Goal: Communication & Community: Answer question/provide support

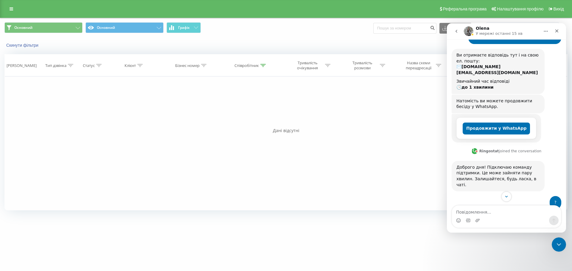
scroll to position [145, 0]
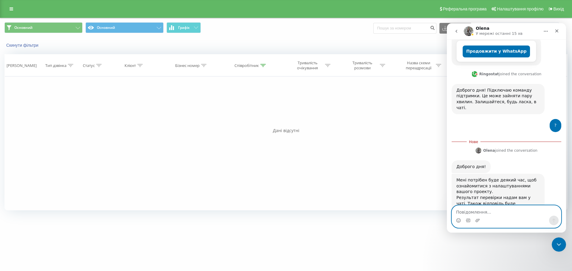
click at [485, 209] on textarea "Повідомлення..." at bounding box center [506, 211] width 109 height 10
type textarea "доброго дня, є результат?"
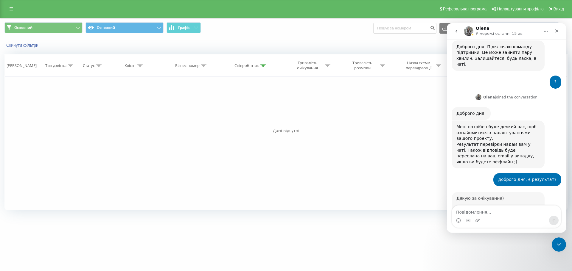
scroll to position [194, 0]
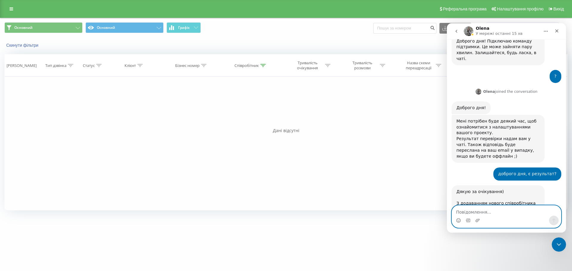
click at [488, 209] on textarea "Повідомлення..." at bounding box center [506, 211] width 109 height 10
type textarea "а чому зросте?"
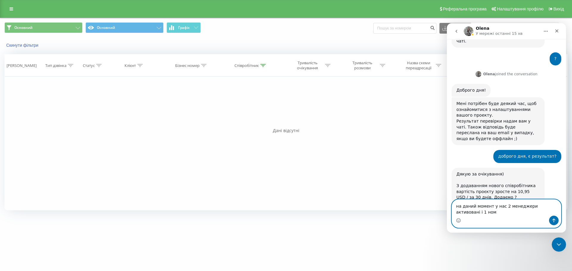
scroll to position [217, 0]
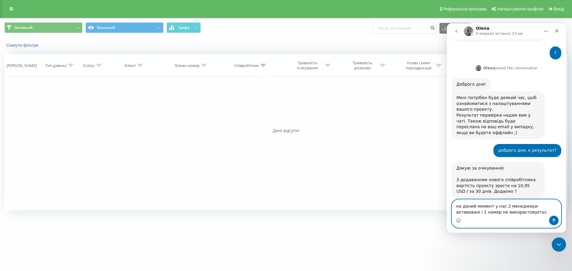
type textarea "на даний момент у нас 2 менеджери активовані і 1 номер не використовується"
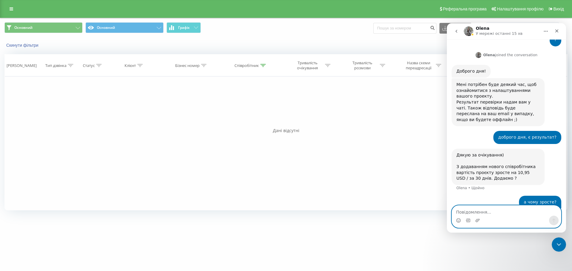
scroll to position [231, 0]
type textarea "я його вам надав"
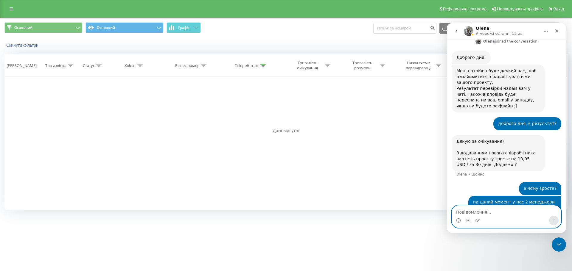
scroll to position [244, 0]
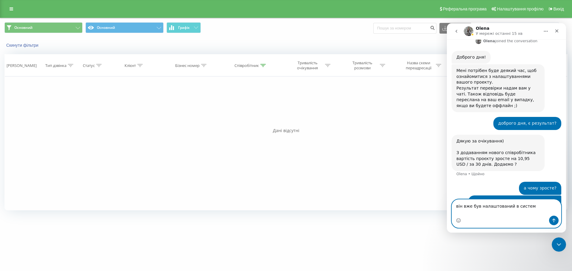
type textarea "він вже був налаштований в систему"
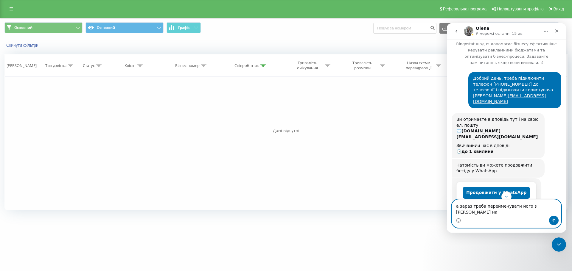
scroll to position [30, 0]
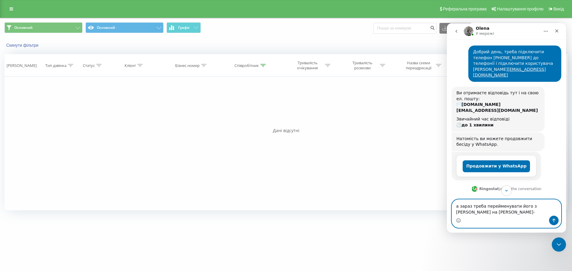
type textarea "а зараз треба перейменувати його з [PERSON_NAME] на [PERSON_NAME]"
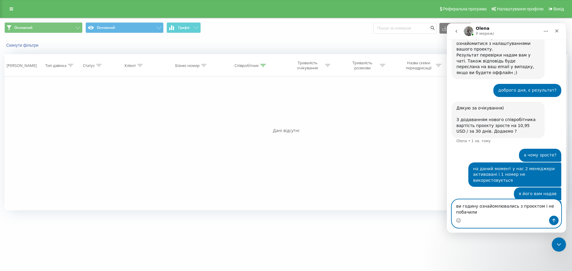
scroll to position [283, 0]
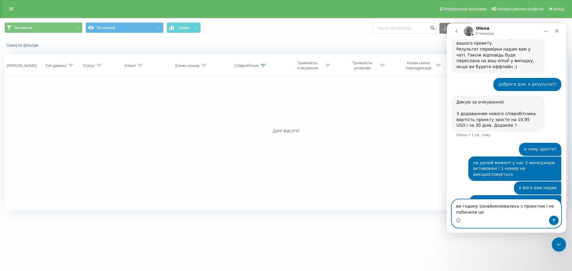
type textarea "ви годину ознайомлювались з проєктом і не побачили це?"
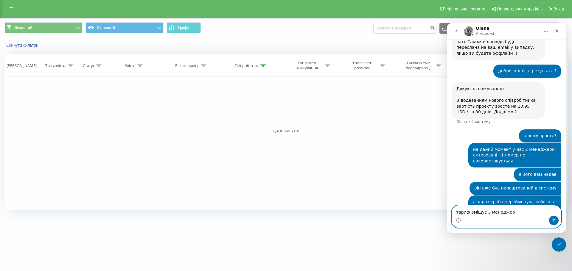
type textarea "тариф вміщує 3 менеджери"
click at [453, 31] on button "go back" at bounding box center [455, 31] width 11 height 11
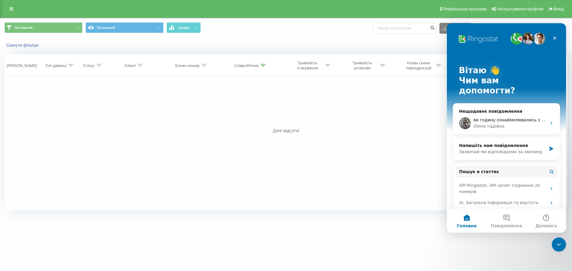
click at [474, 76] on p "Чим вам допомогти?" at bounding box center [505, 86] width 95 height 20
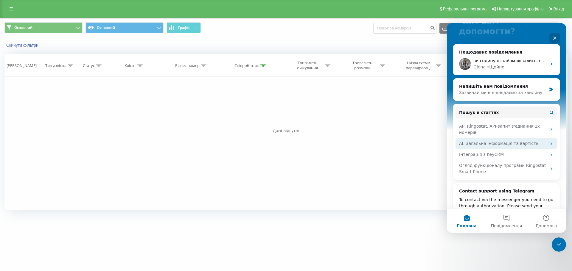
scroll to position [60, 0]
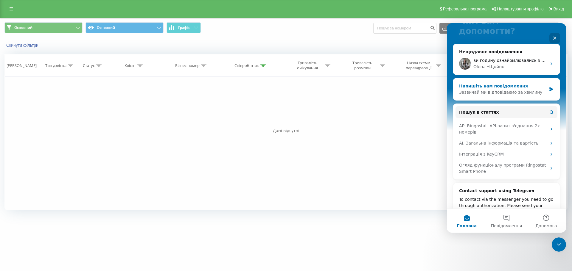
click at [506, 83] on div "Напишіть нам повідомлення" at bounding box center [502, 86] width 87 height 6
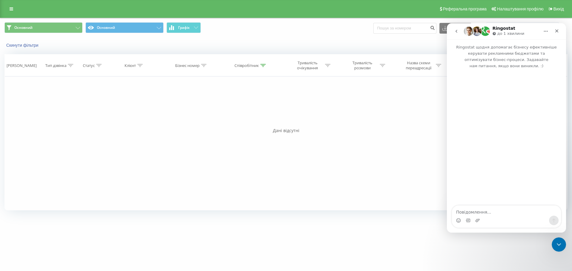
click at [457, 28] on button "go back" at bounding box center [455, 31] width 11 height 11
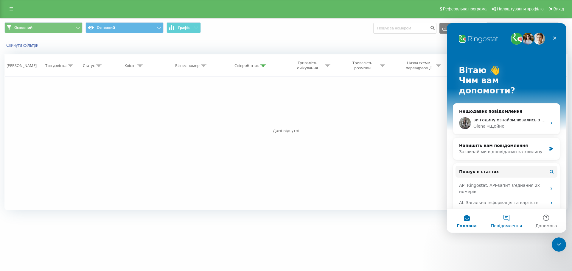
click at [510, 215] on button "Повідомлення" at bounding box center [506, 221] width 40 height 24
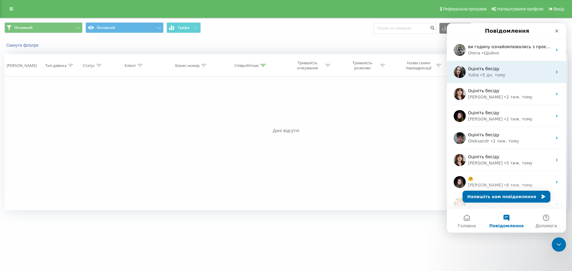
click at [493, 73] on div "• 5 дн. тому" at bounding box center [492, 75] width 25 height 6
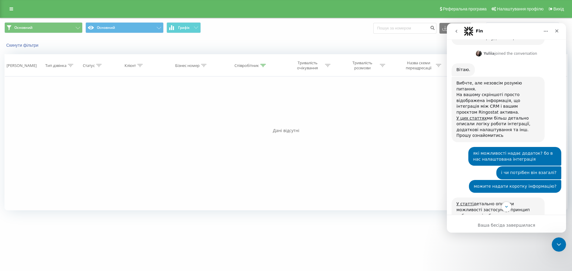
scroll to position [346, 0]
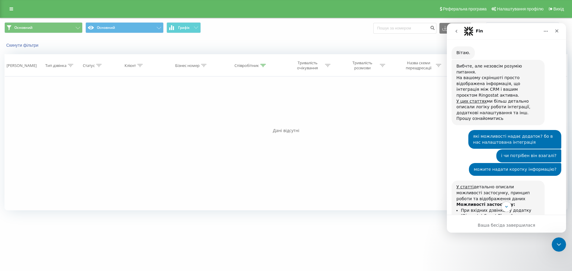
click at [456, 32] on icon "go back" at bounding box center [456, 31] width 5 height 5
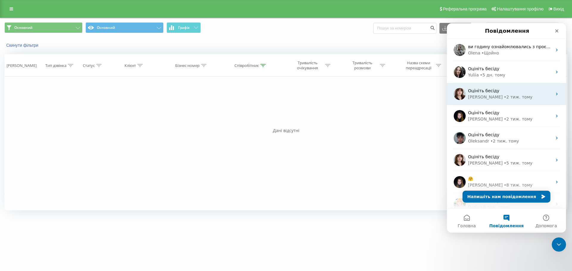
click at [503, 99] on div "• 2 тиж. тому" at bounding box center [517, 97] width 29 height 6
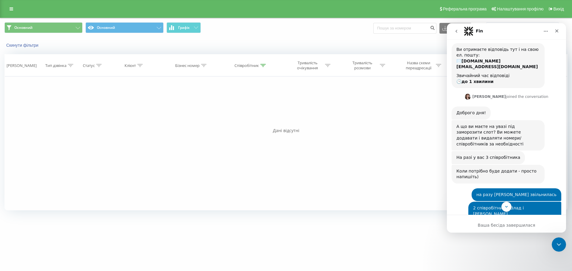
scroll to position [119, 0]
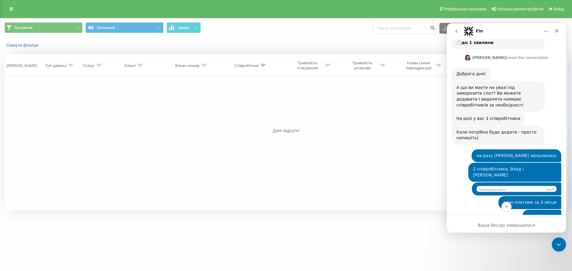
click at [491, 186] on img "Максим каже…" at bounding box center [516, 189] width 80 height 6
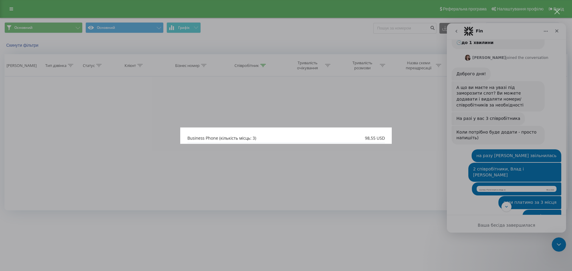
scroll to position [0, 0]
click at [479, 169] on div "Месенджер Intercom" at bounding box center [286, 135] width 572 height 271
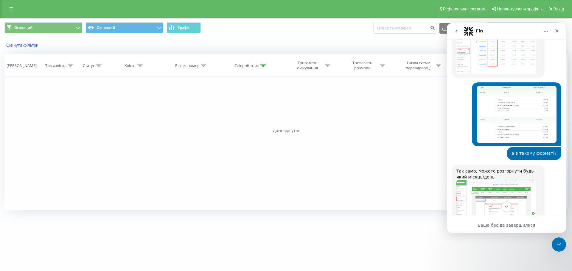
scroll to position [417, 0]
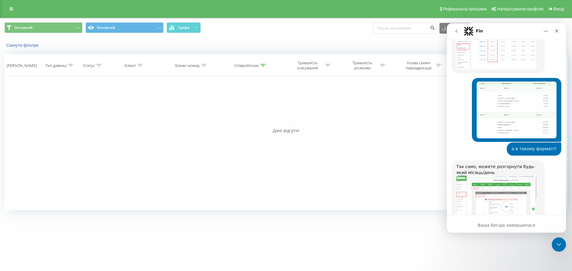
click at [479, 176] on img "Olga каже…" at bounding box center [496, 197] width 80 height 43
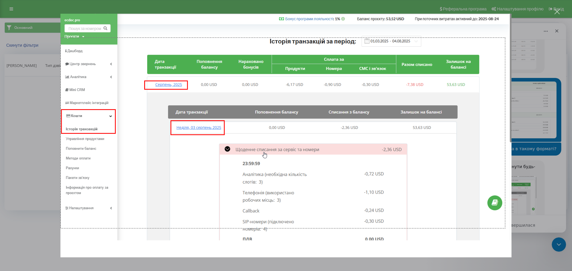
click at [515, 152] on div "Месенджер Intercom" at bounding box center [286, 135] width 572 height 271
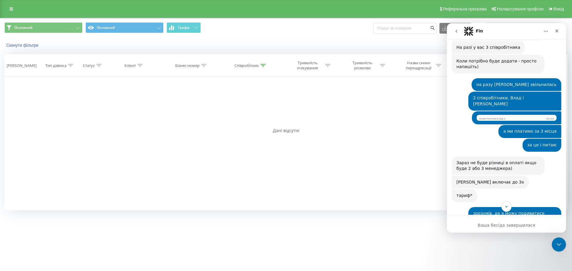
scroll to position [179, 0]
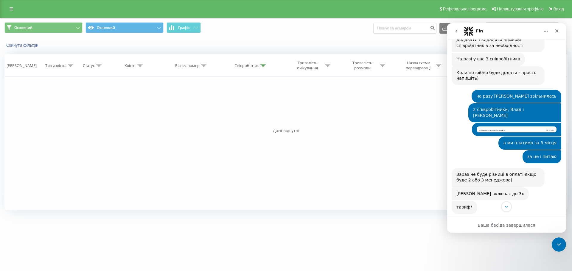
click at [457, 28] on button "go back" at bounding box center [455, 31] width 11 height 11
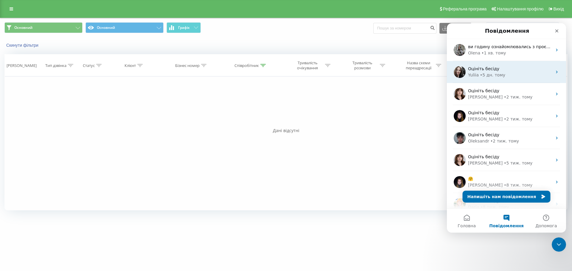
scroll to position [0, 0]
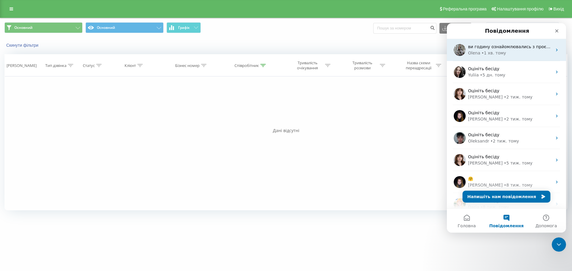
click at [492, 50] on div "• 1 хв. тому" at bounding box center [493, 53] width 25 height 6
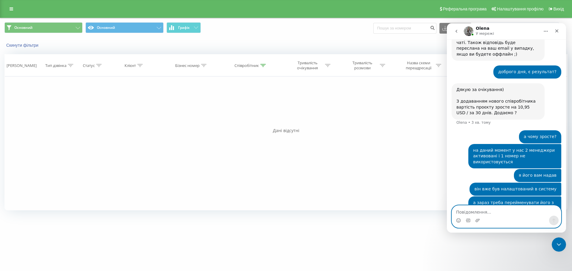
paste textarea "в"
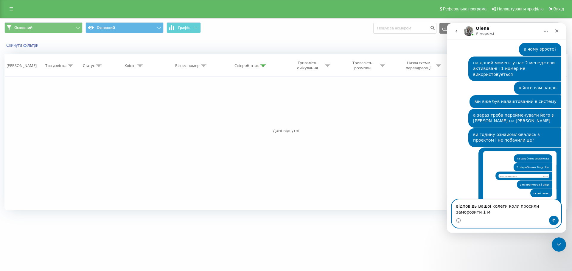
scroll to position [390, 0]
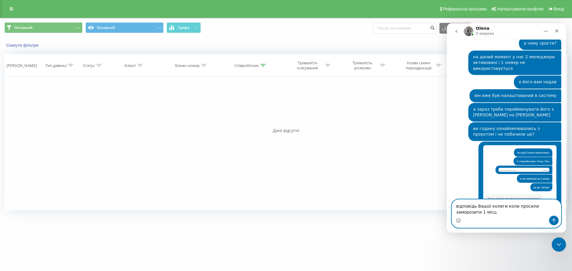
type textarea "відповідь Вашої колеги коли просили заморозити 1 місце"
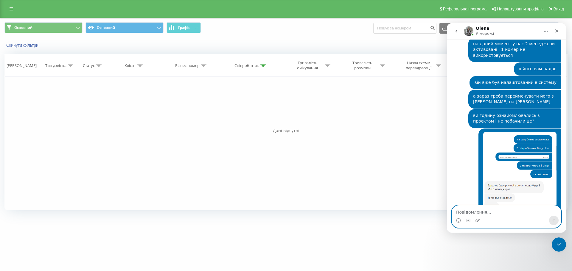
scroll to position [404, 0]
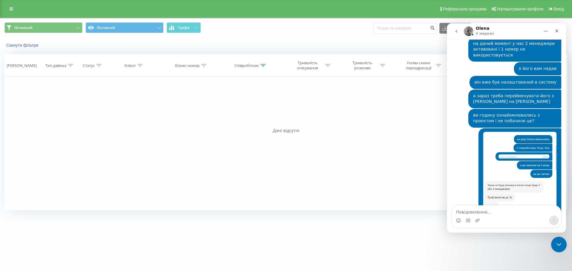
click at [557, 242] on icon "Закрити програму для спілкування Intercom" at bounding box center [557, 243] width 7 height 7
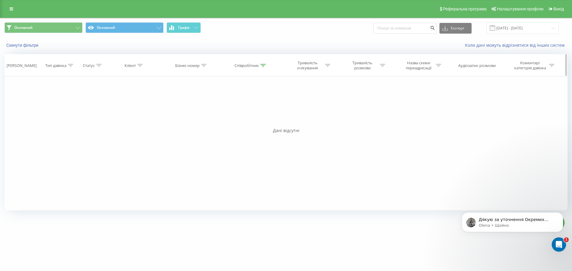
scroll to position [480, 0]
click at [497, 225] on p "Olena • Щойно" at bounding box center [516, 225] width 77 height 5
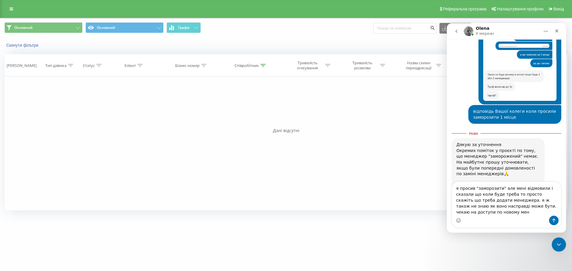
scroll to position [513, 0]
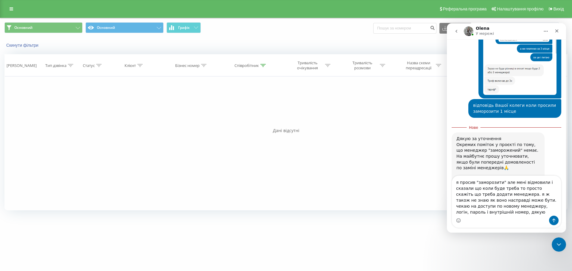
type textarea "я просив "заморозити" але мені відмовили і сказали що коли буде треба то просто…"
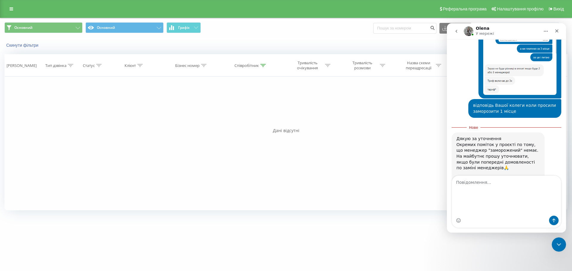
scroll to position [533, 0]
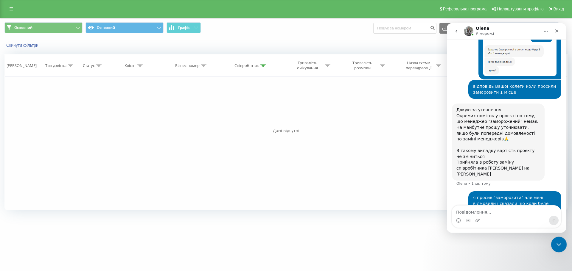
click at [559, 238] on div "Закрити програму для спілкування Intercom" at bounding box center [557, 244] width 14 height 14
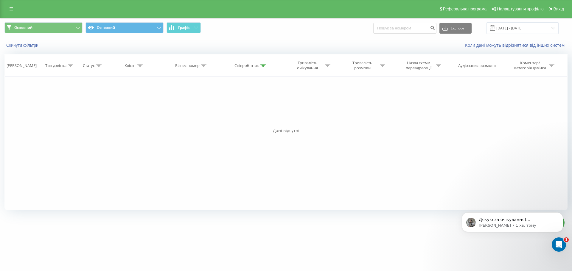
scroll to position [638, 0]
click at [511, 225] on p "[PERSON_NAME] • 1 хв. тому" at bounding box center [516, 225] width 77 height 5
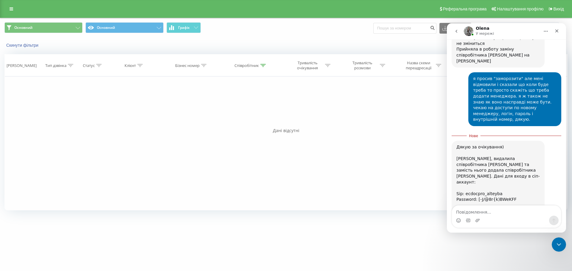
scroll to position [647, 0]
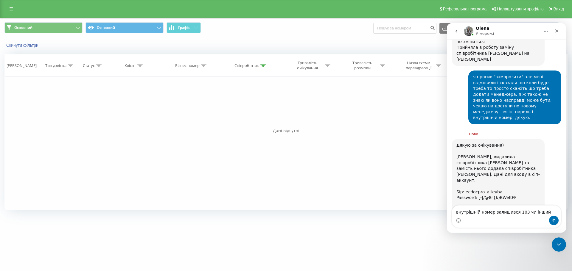
type textarea "внутрішній номер залишився 103 чи інший?"
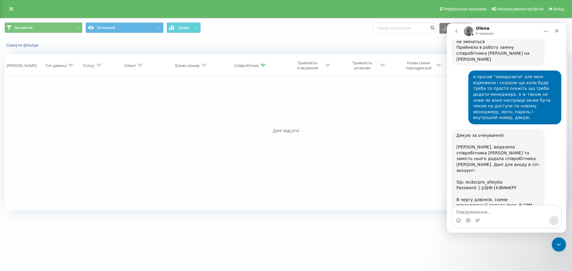
scroll to position [661, 0]
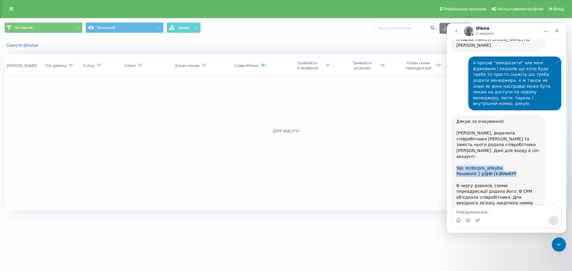
drag, startPoint x: 477, startPoint y: 120, endPoint x: 453, endPoint y: 115, distance: 24.6
click at [453, 115] on div "Дякую за очікування) [PERSON_NAME], видалила співробітника [PERSON_NAME] та зам…" at bounding box center [497, 174] width 93 height 118
copy div "Sip: ecdocpro_alteyba Password: [-J/@8r{k)BWeKFF"
